Goal: Task Accomplishment & Management: Use online tool/utility

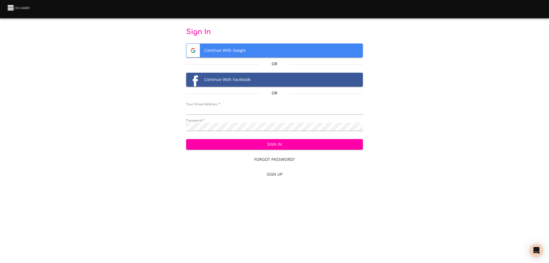
type input "bill@pittmandental.com"
click at [302, 144] on span "Sign In" at bounding box center [275, 144] width 168 height 7
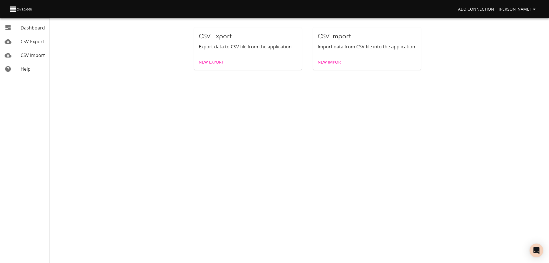
click at [332, 59] on span "New Import" at bounding box center [329, 62] width 25 height 7
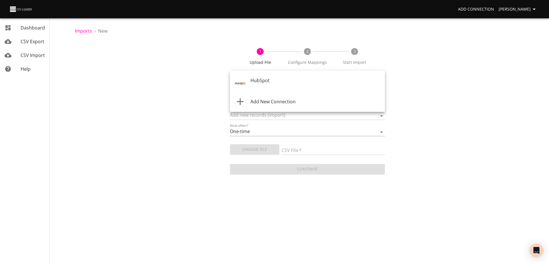
click at [309, 81] on body "Add Connection [PERSON_NAME] Dashboard CSV Export CSV Import Help Imports › New…" at bounding box center [274, 131] width 549 height 263
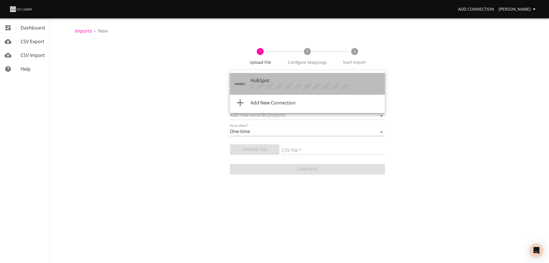
click at [309, 81] on div "HubSpot" at bounding box center [315, 84] width 130 height 14
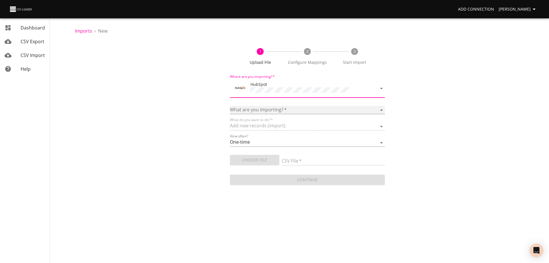
click at [301, 106] on select "Calls Companies Contacts Deals Emails Line items Meetings Notes Products Tasks …" at bounding box center [307, 110] width 155 height 8
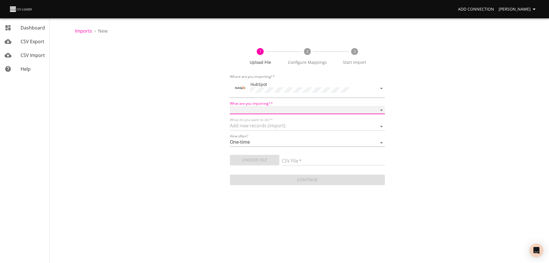
select select "deals"
click at [230, 106] on select "Calls Companies Contacts Deals Emails Line items Meetings Notes Products Tasks …" at bounding box center [307, 110] width 155 height 8
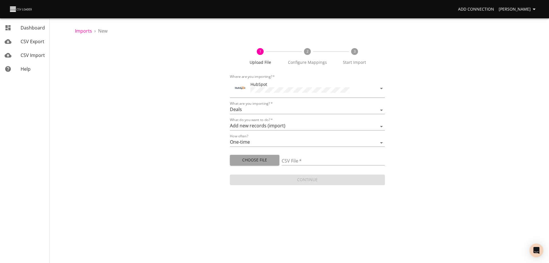
click at [258, 157] on span "Choose File" at bounding box center [254, 159] width 40 height 7
type input "Doctor Daily Sales 09092025.csv"
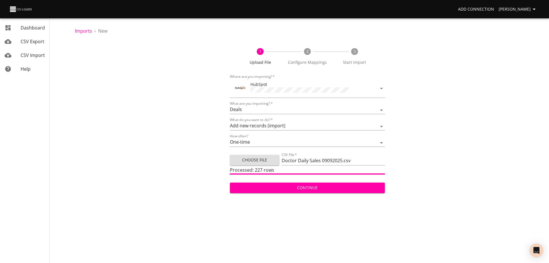
click at [303, 188] on span "Continue" at bounding box center [307, 187] width 146 height 7
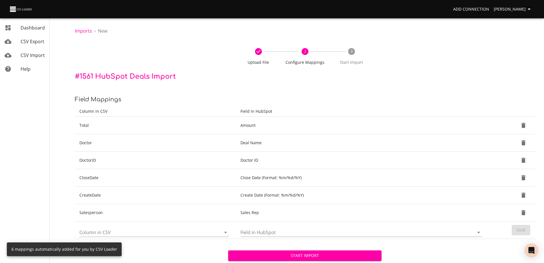
click at [308, 252] on span "Start Import" at bounding box center [305, 255] width 144 height 7
